Goal: Information Seeking & Learning: Learn about a topic

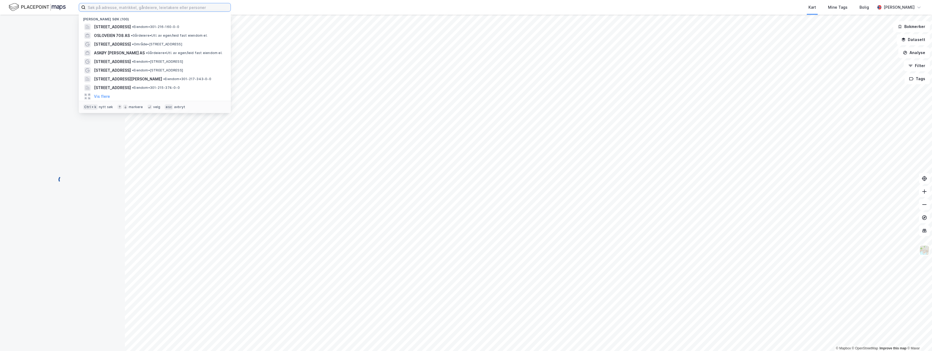
click at [125, 7] on input at bounding box center [158, 7] width 145 height 8
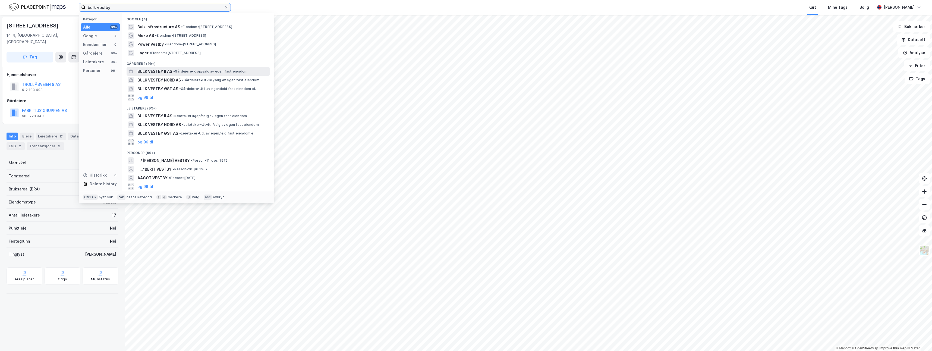
type input "bulk vestby"
click at [206, 69] on span "• Gårdeiere • Kjøp/salg av egen fast eiendom" at bounding box center [210, 71] width 74 height 4
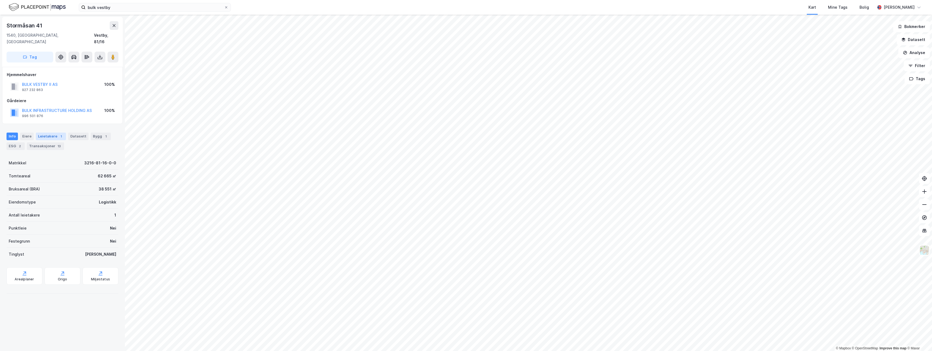
click at [51, 132] on div "Leietakere 1" at bounding box center [51, 136] width 30 height 8
